Goal: Answer question/provide support: Share knowledge or assist other users

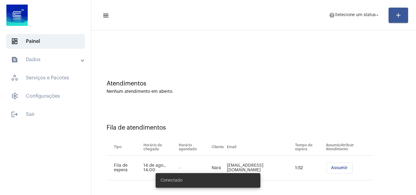
scroll to position [8, 0]
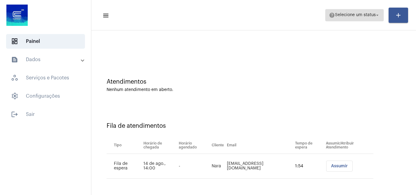
click at [356, 15] on span "Selecione um status" at bounding box center [355, 15] width 41 height 4
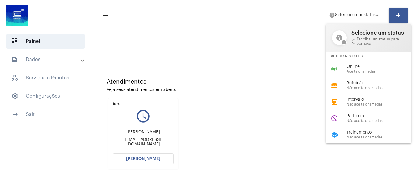
drag, startPoint x: 358, startPoint y: 73, endPoint x: 342, endPoint y: 68, distance: 16.9
click at [357, 73] on span "Aceita chamadas" at bounding box center [380, 72] width 69 height 4
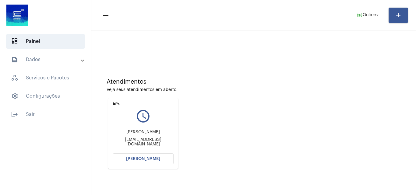
click at [153, 155] on button "[PERSON_NAME]" at bounding box center [143, 158] width 61 height 11
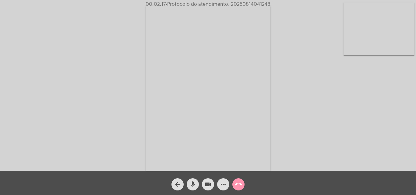
click at [415, 26] on div "Acessando Câmera e Microfone..." at bounding box center [208, 85] width 416 height 171
click at [384, 34] on video at bounding box center [378, 28] width 71 height 53
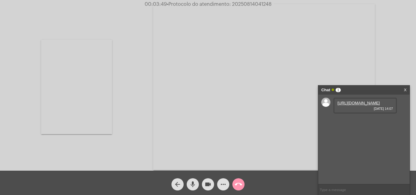
click at [357, 102] on link "[URL][DOMAIN_NAME]" at bounding box center [358, 103] width 42 height 5
click at [362, 123] on link "[URL][DOMAIN_NAME]" at bounding box center [358, 120] width 42 height 5
click at [79, 84] on video at bounding box center [76, 87] width 71 height 94
click at [221, 185] on mat-icon "more_horiz" at bounding box center [222, 184] width 7 height 7
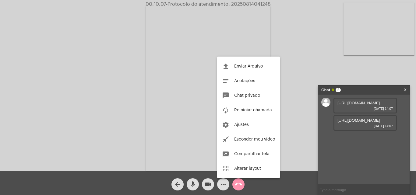
click at [256, 64] on button "file_upload Enviar Arquivo" at bounding box center [248, 66] width 63 height 15
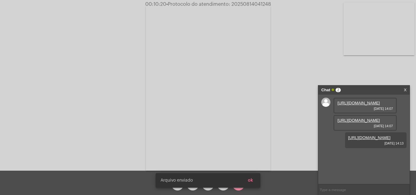
scroll to position [5, 0]
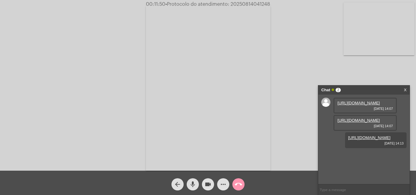
click at [255, 4] on span "• Protocolo do atendimento: 20250814041248" at bounding box center [217, 4] width 105 height 5
copy span "20250814041248"
click at [127, 35] on div "Acessando Câmera e Microfone..." at bounding box center [208, 87] width 414 height 171
click at [238, 186] on mat-icon "call_end" at bounding box center [238, 184] width 7 height 7
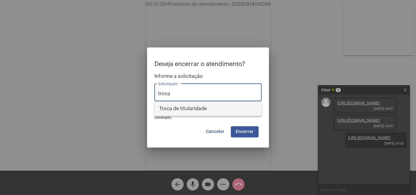
click at [228, 103] on span "Troca de titularidade" at bounding box center [207, 108] width 97 height 15
type input "Troca de titularidade"
click at [245, 131] on span "Encerrar" at bounding box center [244, 132] width 18 height 4
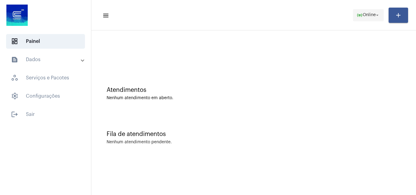
click at [372, 13] on span "Online" at bounding box center [368, 15] width 13 height 4
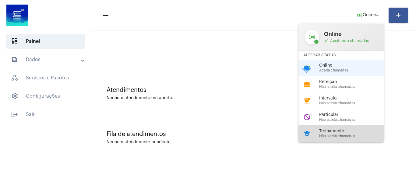
click at [335, 129] on span "Treinamento" at bounding box center [353, 131] width 69 height 5
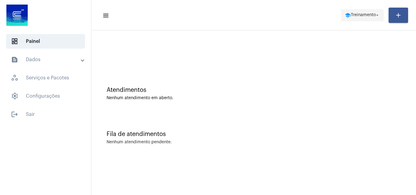
click at [365, 14] on span "Treinamento" at bounding box center [362, 15] width 25 height 4
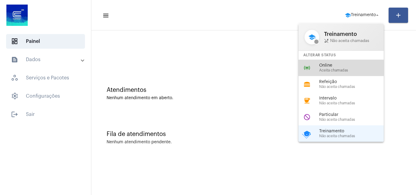
click at [339, 68] on div "Online Aceita chamadas" at bounding box center [353, 67] width 69 height 9
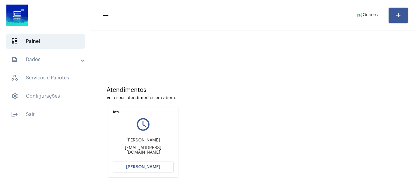
click at [113, 112] on mat-icon "undo" at bounding box center [116, 111] width 7 height 7
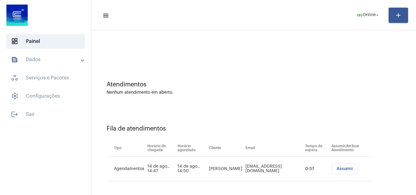
scroll to position [8, 0]
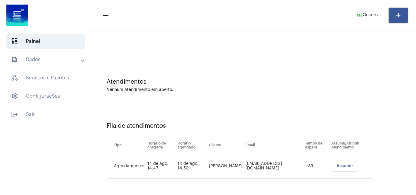
click at [360, 7] on mat-toolbar-row "menu online_prediction Online arrow_drop_down add" at bounding box center [253, 14] width 324 height 19
click at [364, 12] on span "online_prediction Online arrow_drop_down" at bounding box center [367, 14] width 23 height 11
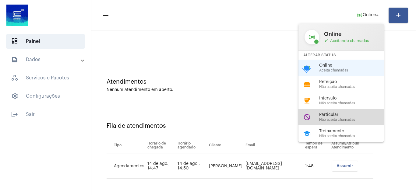
click at [364, 121] on span "Não aceita chamadas" at bounding box center [353, 120] width 69 height 4
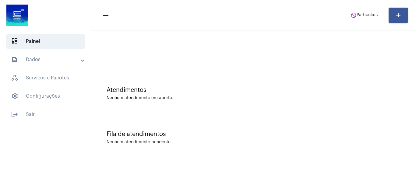
scroll to position [0, 0]
click at [369, 14] on span "Particular" at bounding box center [365, 15] width 19 height 4
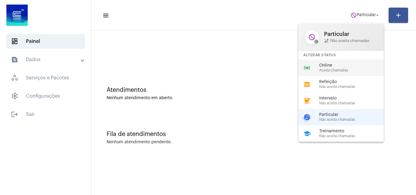
click at [339, 68] on span "Aceita chamadas" at bounding box center [353, 70] width 69 height 4
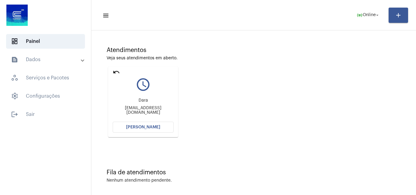
scroll to position [43, 0]
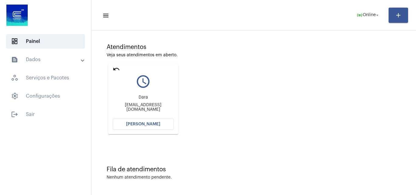
click at [144, 127] on button "[PERSON_NAME]" at bounding box center [143, 124] width 61 height 11
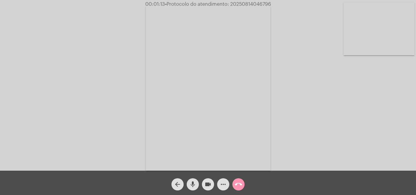
click at [237, 184] on mat-icon "call_end" at bounding box center [238, 184] width 7 height 7
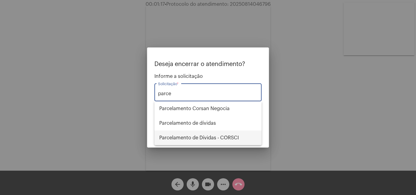
click at [232, 135] on span "Parcelamento de Dívidas - CORSCI" at bounding box center [207, 138] width 97 height 15
type input "Parcelamento de Dívidas - CORSCI"
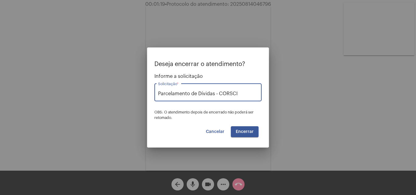
click at [246, 131] on span "Encerrar" at bounding box center [244, 132] width 18 height 4
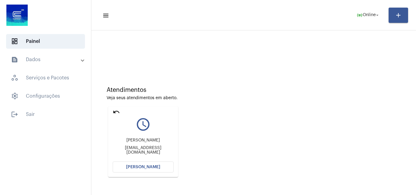
click at [145, 165] on span "[PERSON_NAME]" at bounding box center [143, 167] width 34 height 4
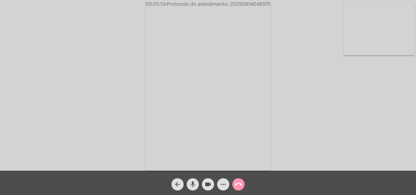
click at [350, 43] on video at bounding box center [378, 28] width 71 height 53
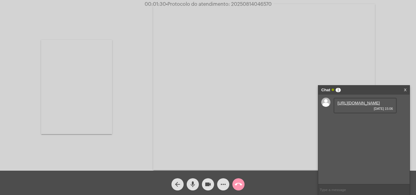
click at [350, 105] on link "[URL][DOMAIN_NAME]" at bounding box center [358, 103] width 42 height 5
click at [357, 123] on link "[URL][DOMAIN_NAME]" at bounding box center [358, 120] width 42 height 5
click at [366, 140] on link "[URL][DOMAIN_NAME]" at bounding box center [358, 137] width 42 height 5
click at [89, 95] on video at bounding box center [76, 87] width 71 height 94
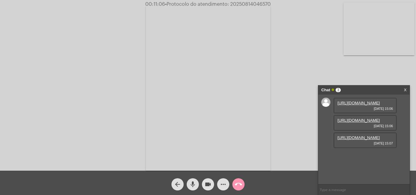
click at [222, 185] on mat-icon "more_horiz" at bounding box center [222, 184] width 7 height 7
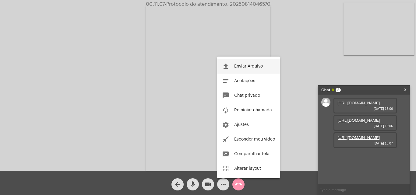
click at [248, 65] on span "Enviar Arquivo" at bounding box center [248, 66] width 29 height 4
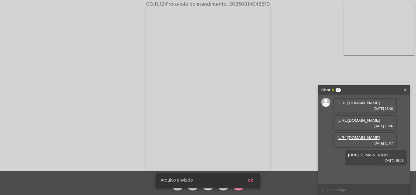
scroll to position [36, 0]
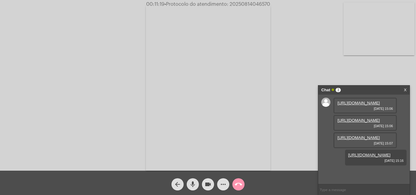
click at [255, 4] on span "• Protocolo do atendimento: 20250814046570" at bounding box center [217, 4] width 106 height 5
copy span "20250814046570"
click at [90, 30] on div "Acessando Câmera e Microfone..." at bounding box center [208, 87] width 414 height 171
click at [239, 188] on mat-icon "call_end" at bounding box center [238, 184] width 7 height 7
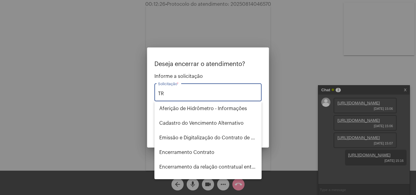
type input "T"
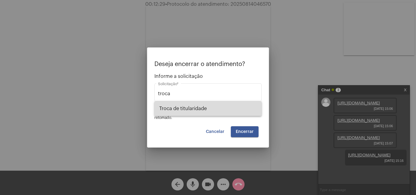
click at [224, 107] on span "Troca de titularidade" at bounding box center [207, 108] width 97 height 15
type input "Troca de titularidade"
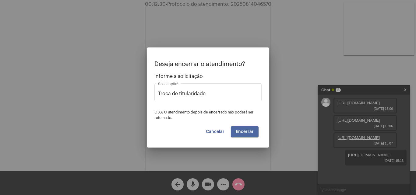
click at [242, 129] on button "Encerrar" at bounding box center [245, 131] width 28 height 11
click at [242, 129] on video at bounding box center [208, 88] width 124 height 166
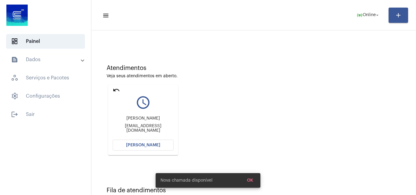
scroll to position [43, 0]
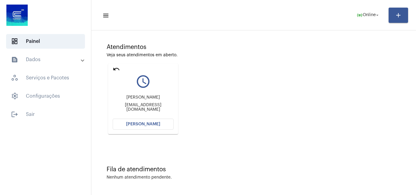
click at [74, 60] on mat-panel-title "text_snippet_outlined Dados" at bounding box center [46, 59] width 70 height 7
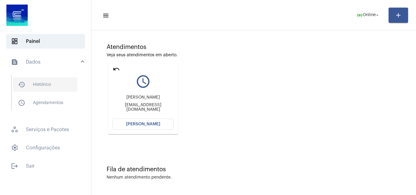
click at [52, 78] on span "history_outlined Histórico" at bounding box center [45, 84] width 64 height 15
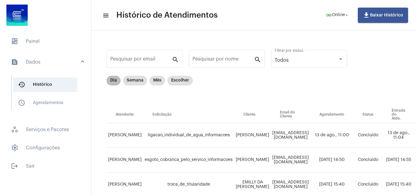
click at [117, 81] on mat-chip "Dia" at bounding box center [113, 81] width 14 height 10
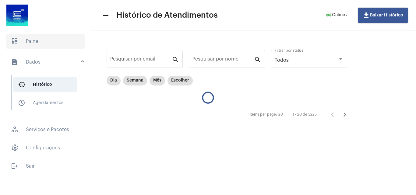
click at [49, 44] on span "dashboard Painel" at bounding box center [45, 41] width 79 height 15
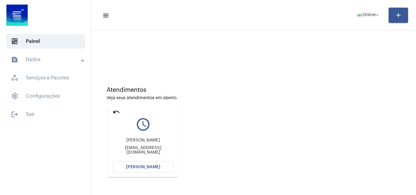
click at [120, 114] on div "query_builder" at bounding box center [143, 121] width 61 height 15
click at [116, 112] on mat-icon "undo" at bounding box center [116, 111] width 7 height 7
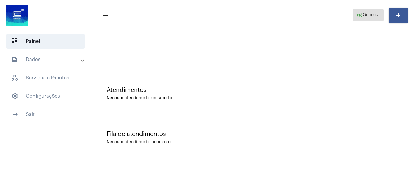
click at [374, 14] on span "Online" at bounding box center [368, 15] width 13 height 4
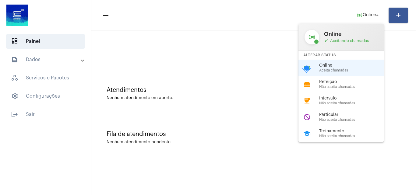
drag, startPoint x: 230, startPoint y: 34, endPoint x: 229, endPoint y: 30, distance: 4.0
click at [230, 34] on div at bounding box center [208, 97] width 416 height 195
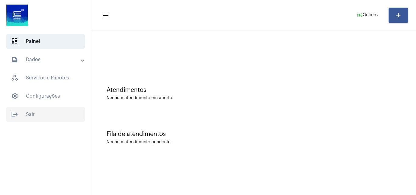
click at [37, 114] on span "logout Sair" at bounding box center [45, 114] width 79 height 15
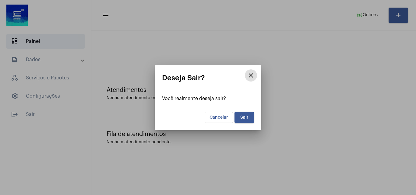
click at [246, 120] on button "Sair" at bounding box center [243, 117] width 19 height 11
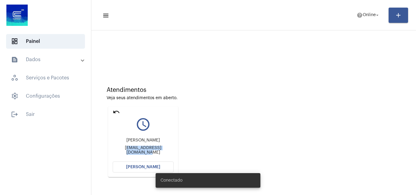
drag, startPoint x: 115, startPoint y: 149, endPoint x: 190, endPoint y: 155, distance: 75.0
click at [190, 155] on div "Atendimentos Veja seus atendimentos em aberto. undo query_builder Emerson Silva…" at bounding box center [253, 129] width 318 height 122
click at [128, 153] on div "[PERSON_NAME] de Mello [EMAIL_ADDRESS][DOMAIN_NAME]" at bounding box center [143, 146] width 61 height 27
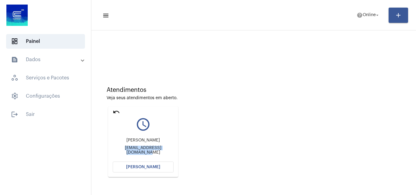
drag, startPoint x: 111, startPoint y: 148, endPoint x: 178, endPoint y: 152, distance: 67.0
click at [178, 152] on div "undo query_builder Emerson Silva de Mello [EMAIL_ADDRESS][DOMAIN_NAME] [PERSON_…" at bounding box center [142, 142] width 73 height 74
copy div "[EMAIL_ADDRESS][DOMAIN_NAME]"
